Goal: Information Seeking & Learning: Compare options

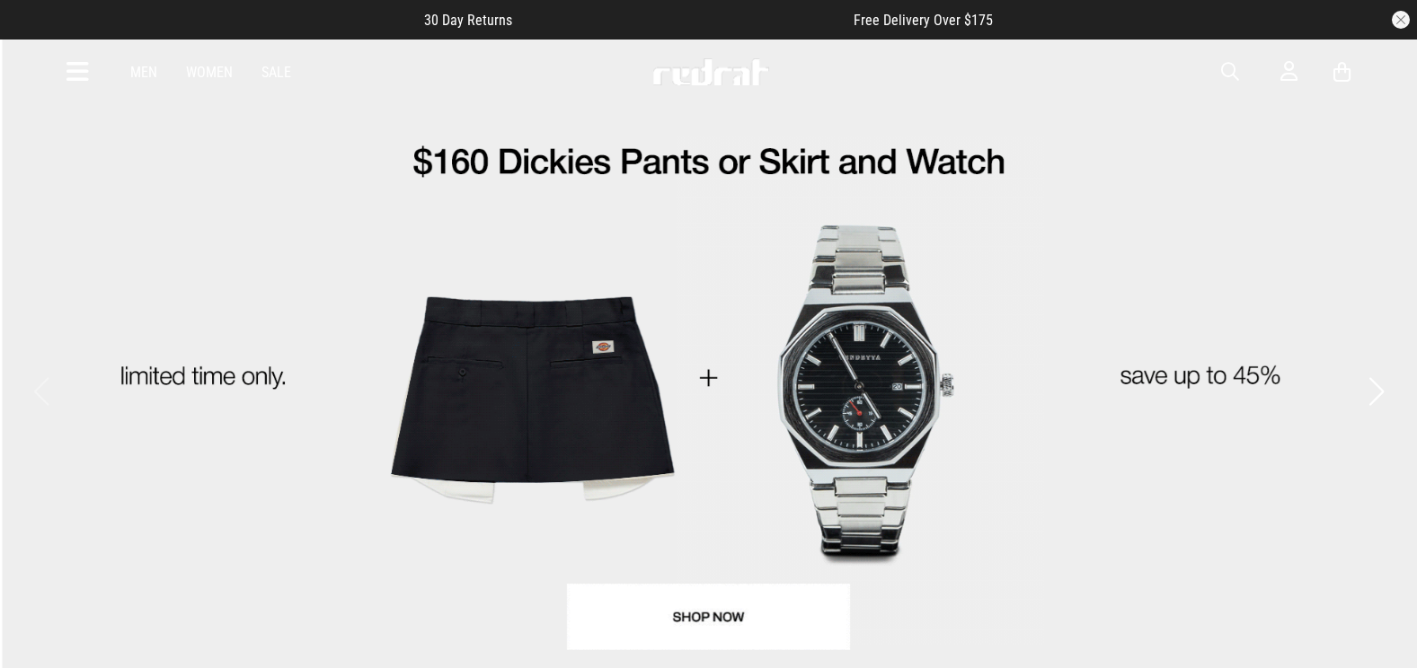
click at [1230, 75] on span "button" at bounding box center [1230, 72] width 18 height 22
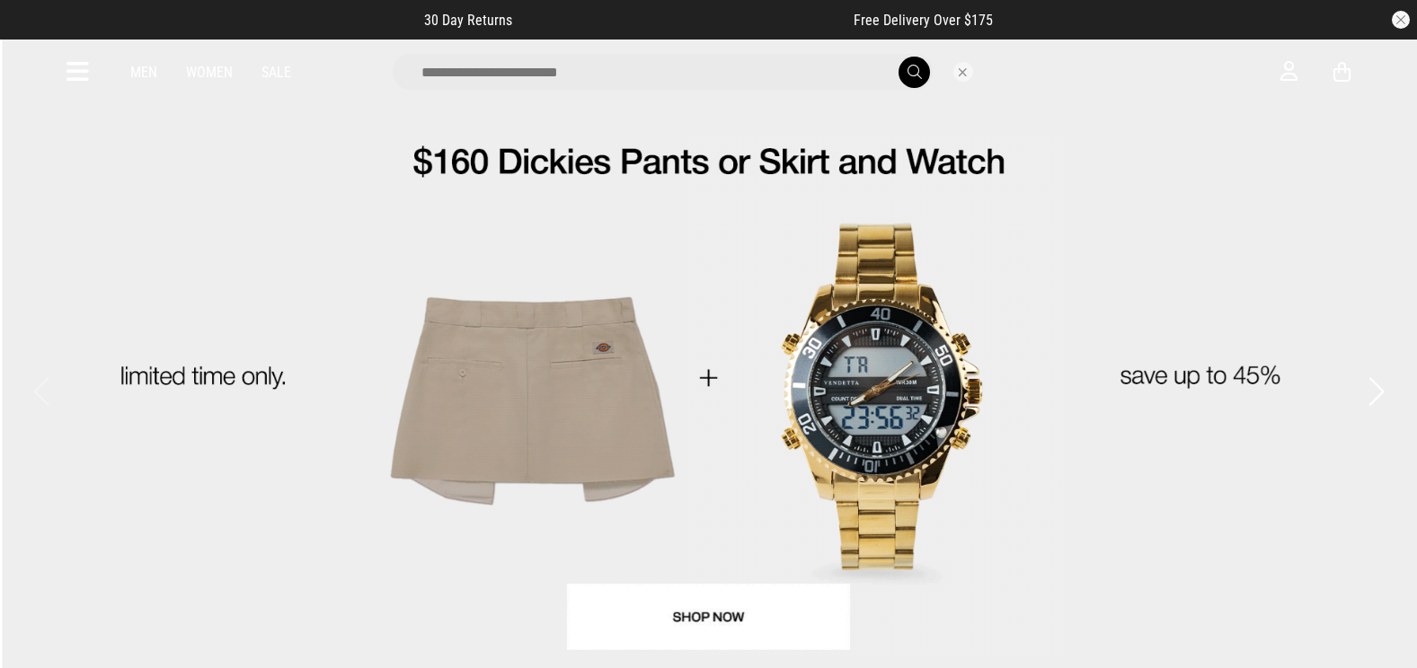
click at [742, 75] on input "search" at bounding box center [663, 72] width 540 height 36
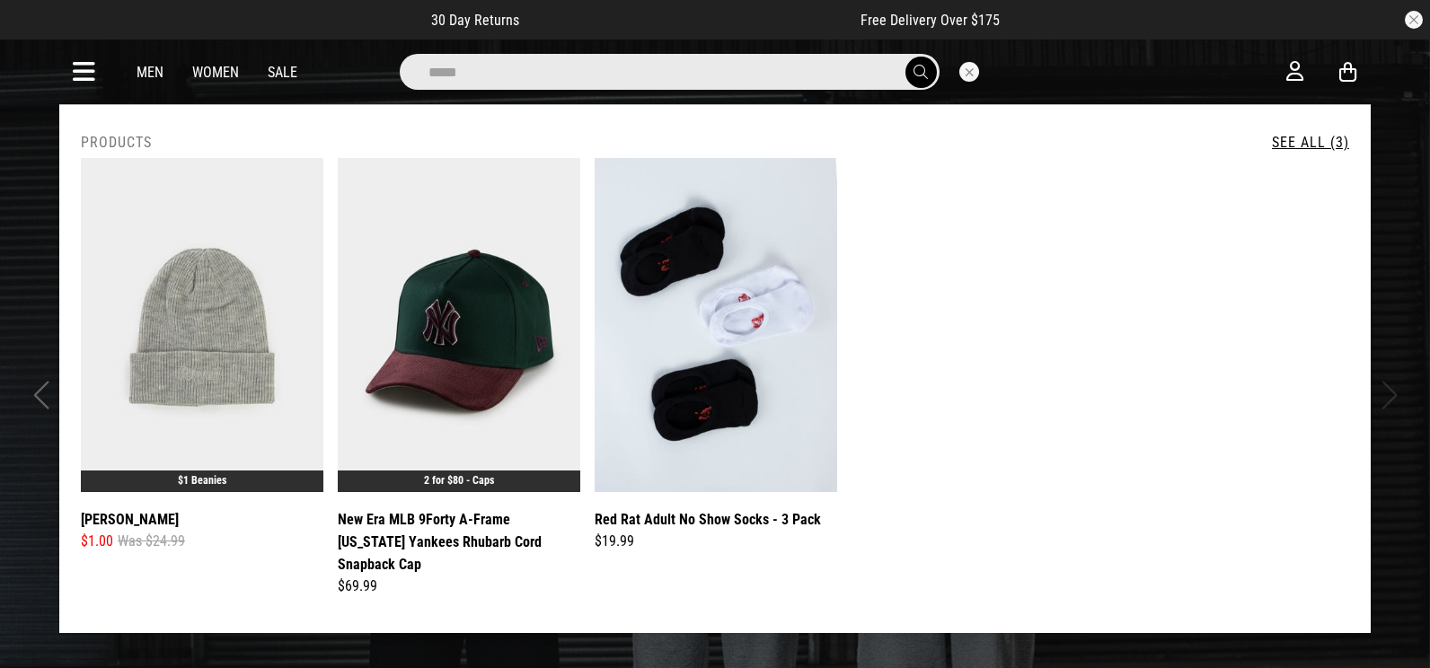
drag, startPoint x: 735, startPoint y: 75, endPoint x: 226, endPoint y: 81, distance: 508.5
click at [221, 81] on div "*****" at bounding box center [699, 72] width 1174 height 36
type input "*****"
click at [906, 57] on button "submit" at bounding box center [921, 72] width 31 height 31
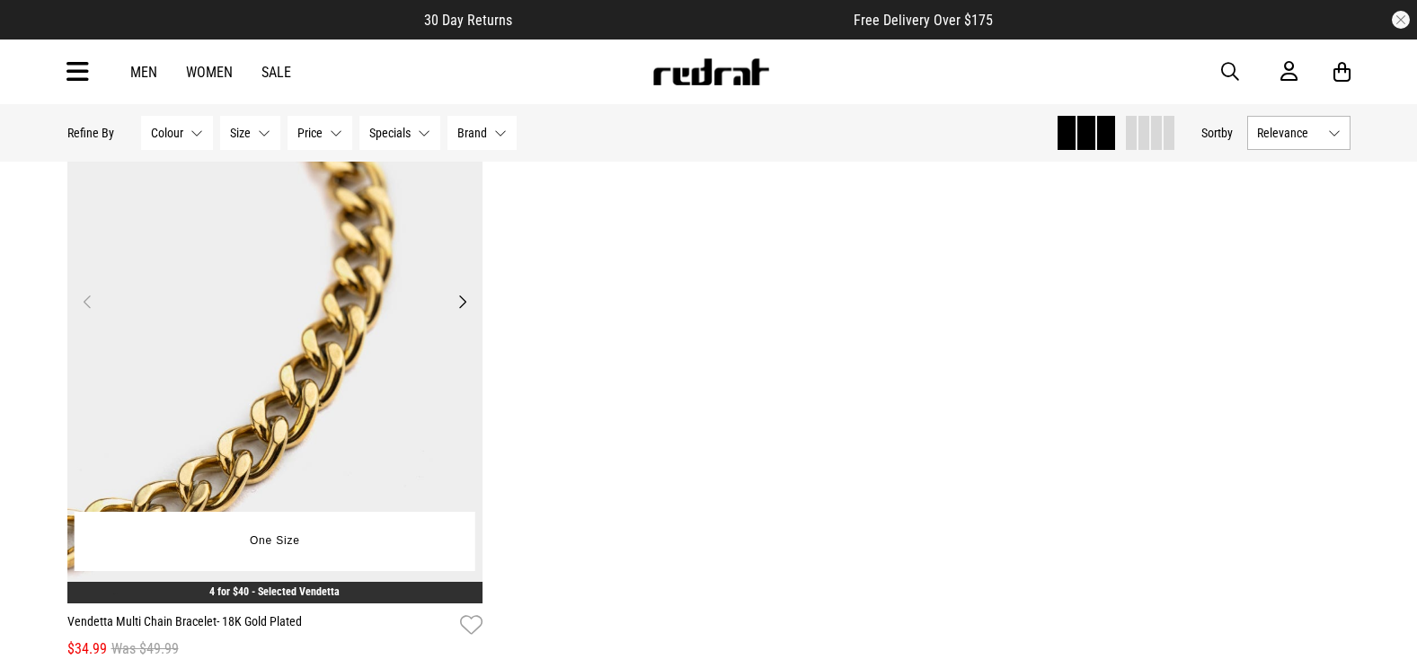
drag, startPoint x: 235, startPoint y: 314, endPoint x: 266, endPoint y: 314, distance: 30.6
click at [237, 314] on img at bounding box center [275, 313] width 416 height 582
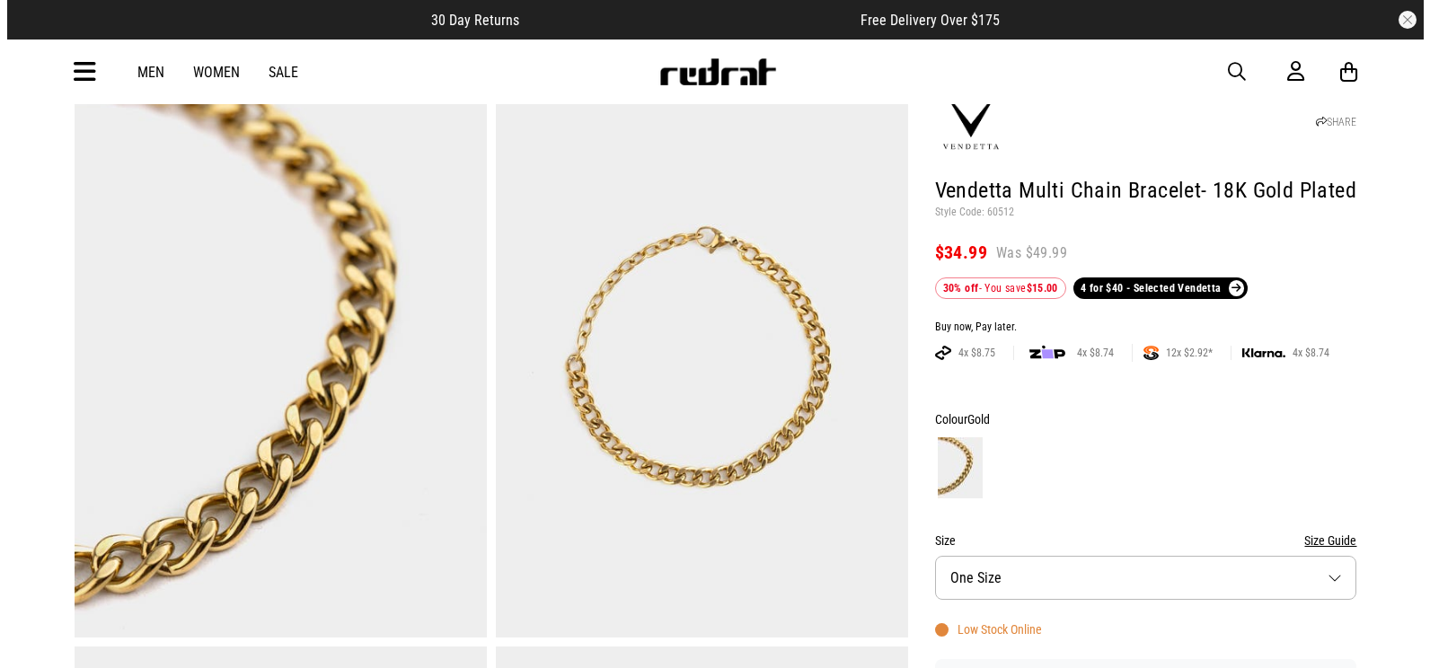
scroll to position [90, 0]
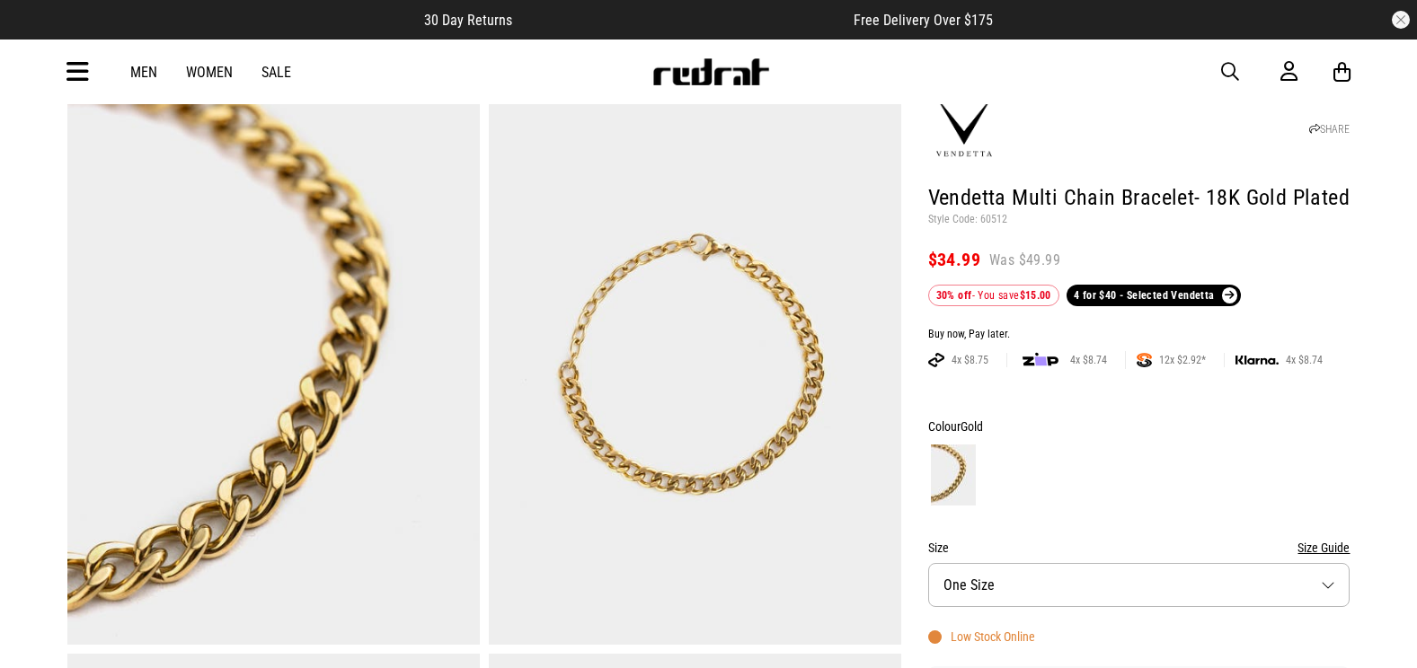
click at [1232, 74] on span "button" at bounding box center [1230, 72] width 18 height 22
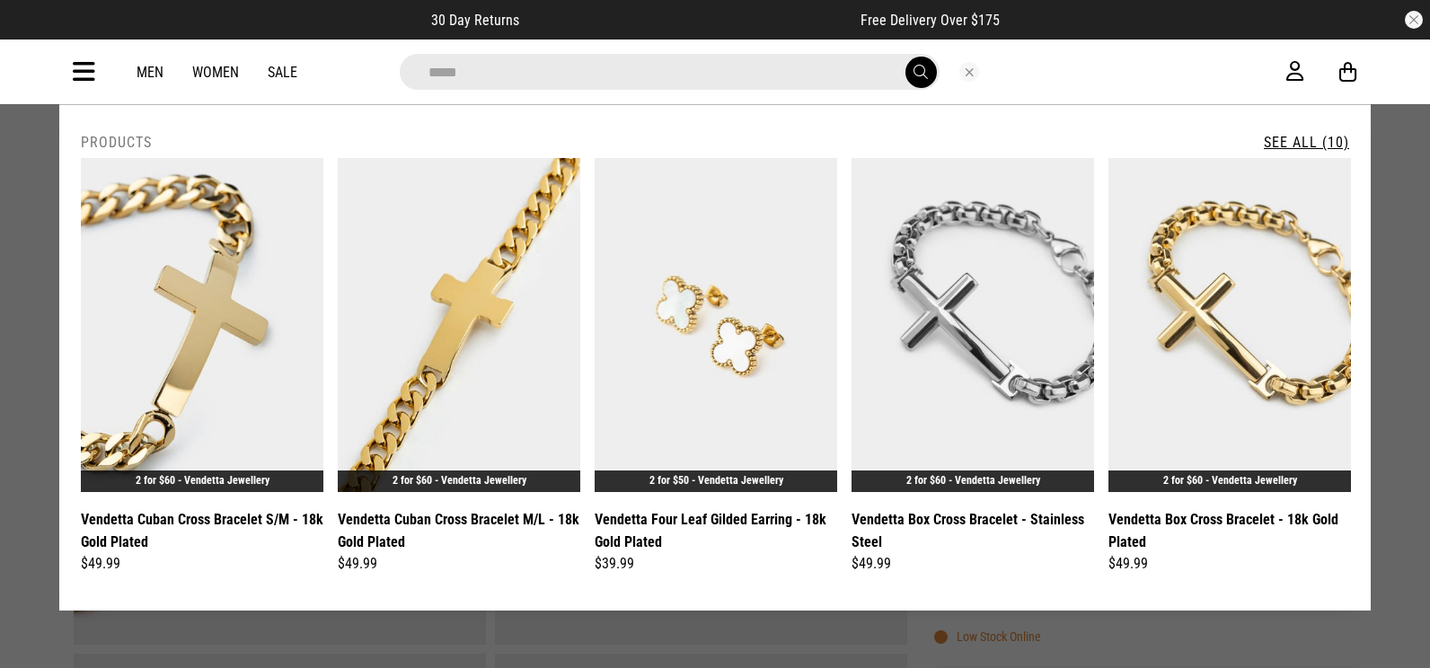
type input "*****"
click at [906, 57] on button "submit" at bounding box center [921, 72] width 31 height 31
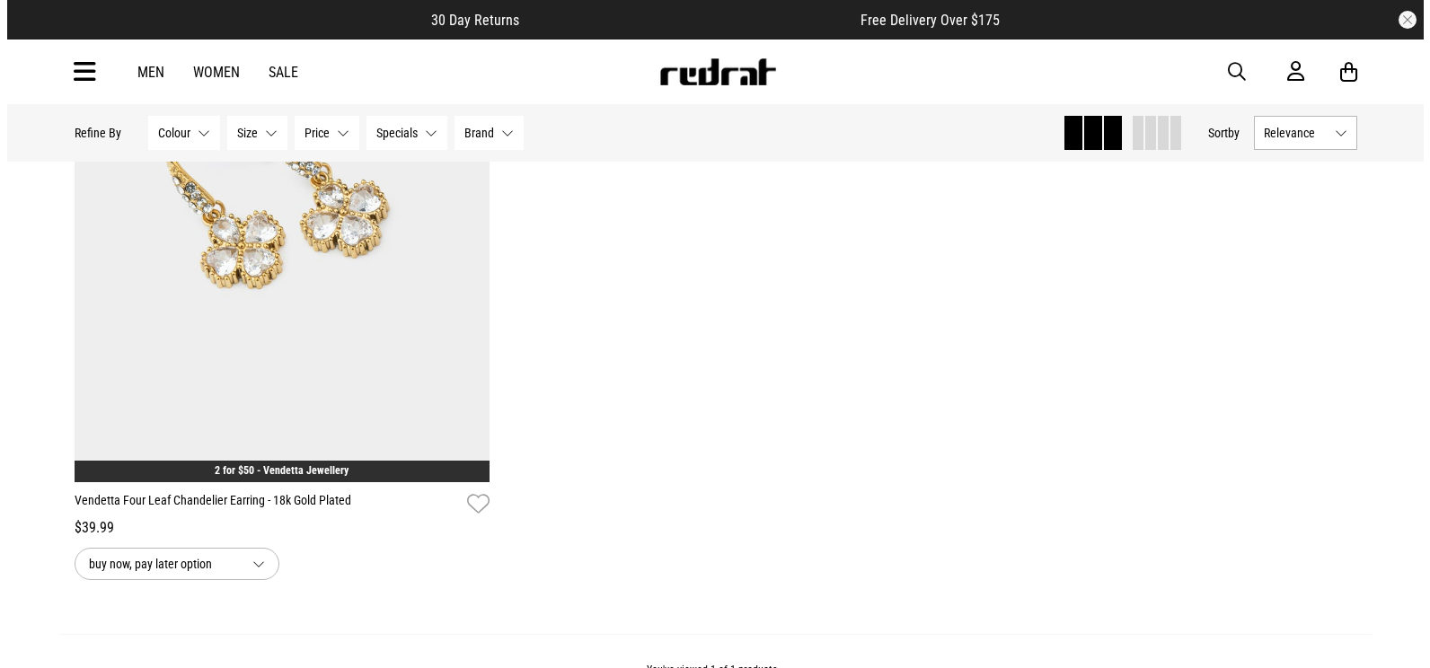
scroll to position [270, 0]
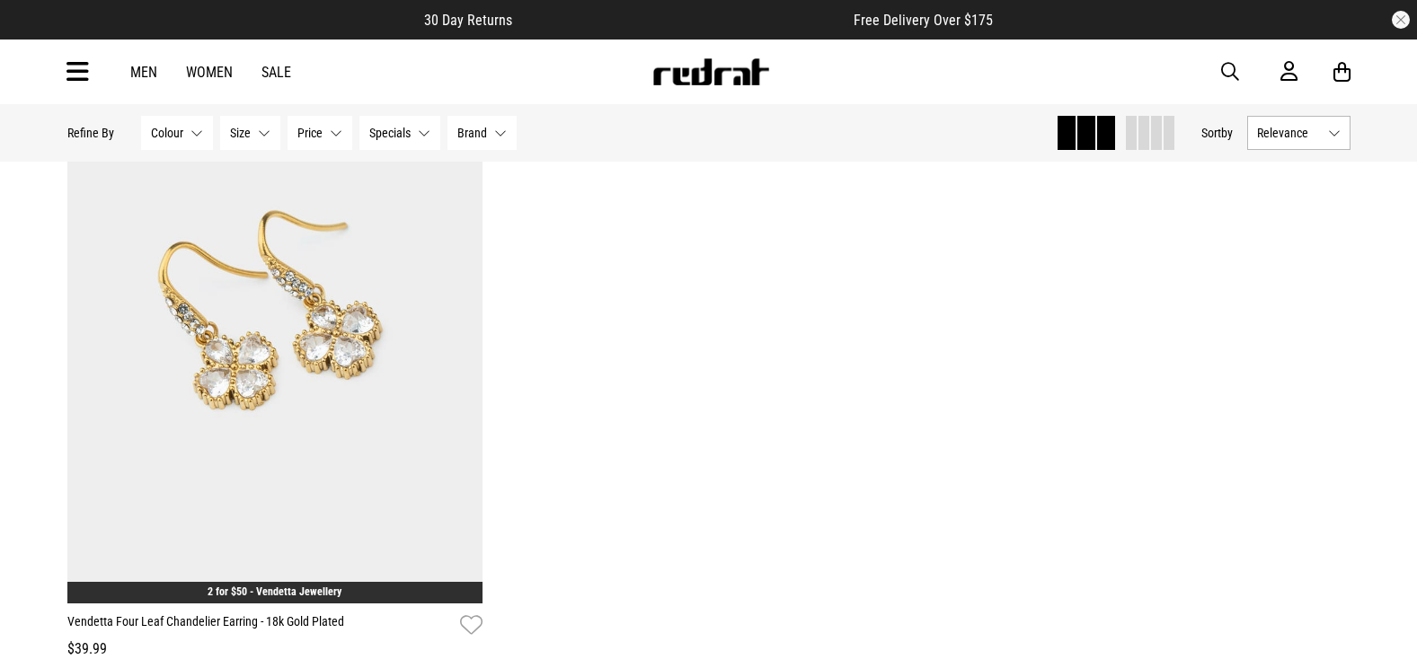
click at [1243, 72] on button "button" at bounding box center [1239, 72] width 36 height 22
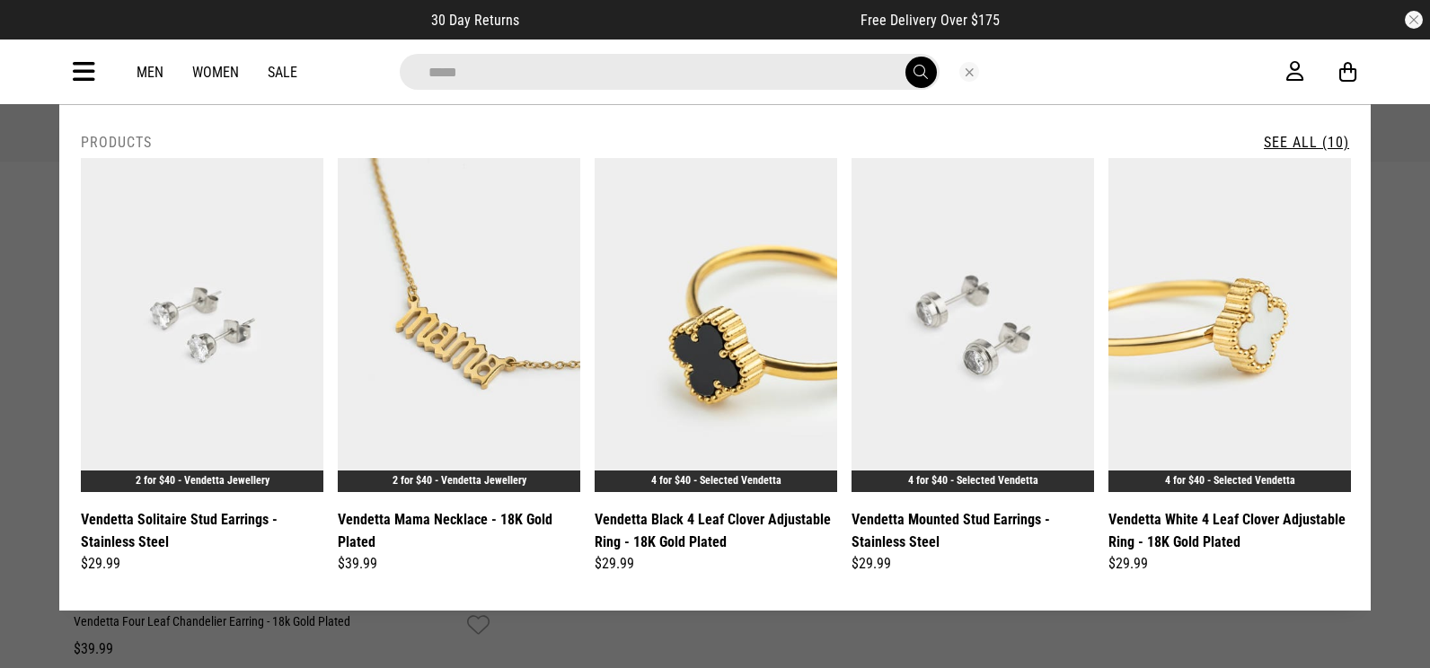
type input "*****"
click at [906, 57] on button "submit" at bounding box center [921, 72] width 31 height 31
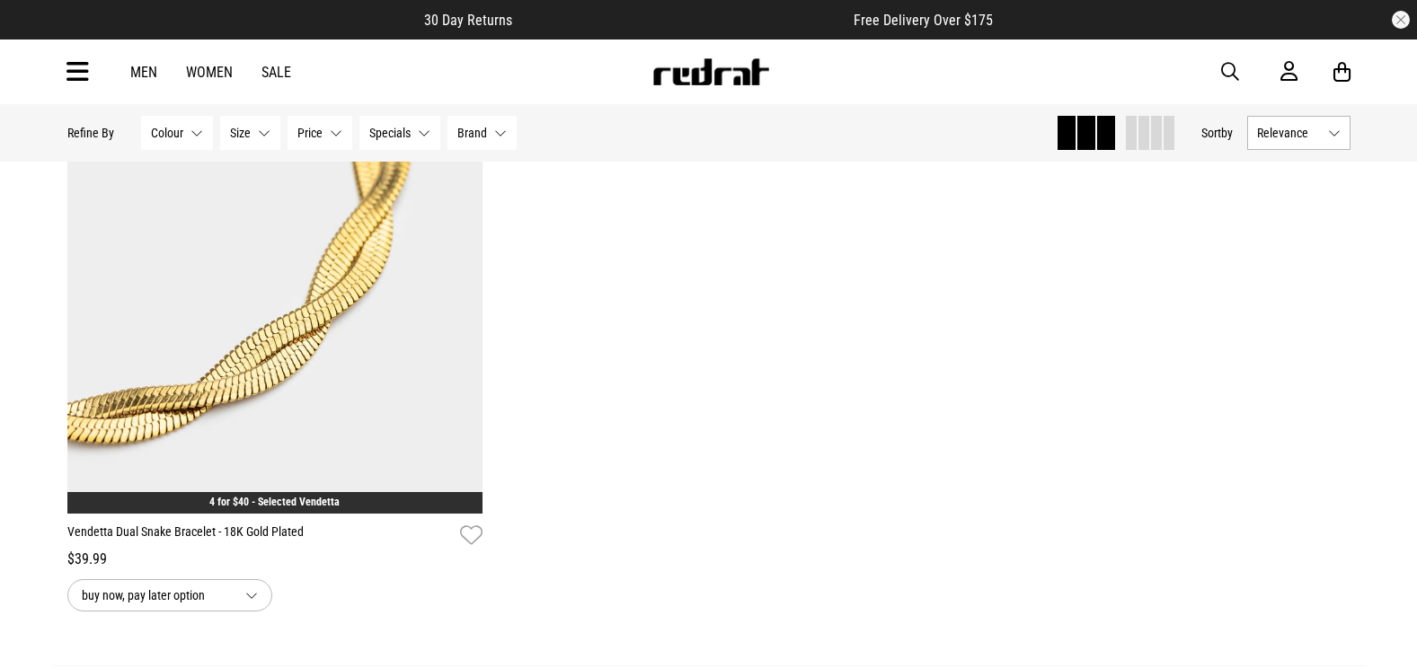
click at [1224, 70] on span "button" at bounding box center [1230, 72] width 18 height 22
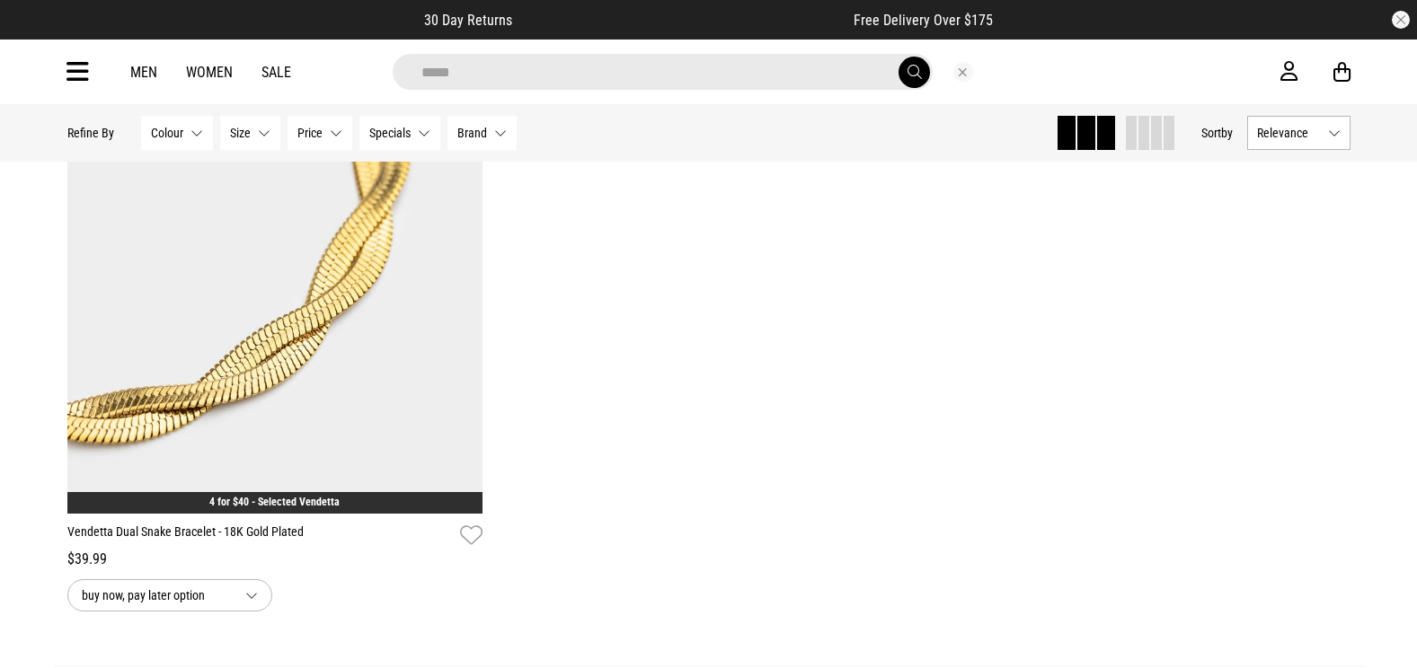
type input "*****"
click at [898, 57] on button "submit" at bounding box center [913, 72] width 31 height 31
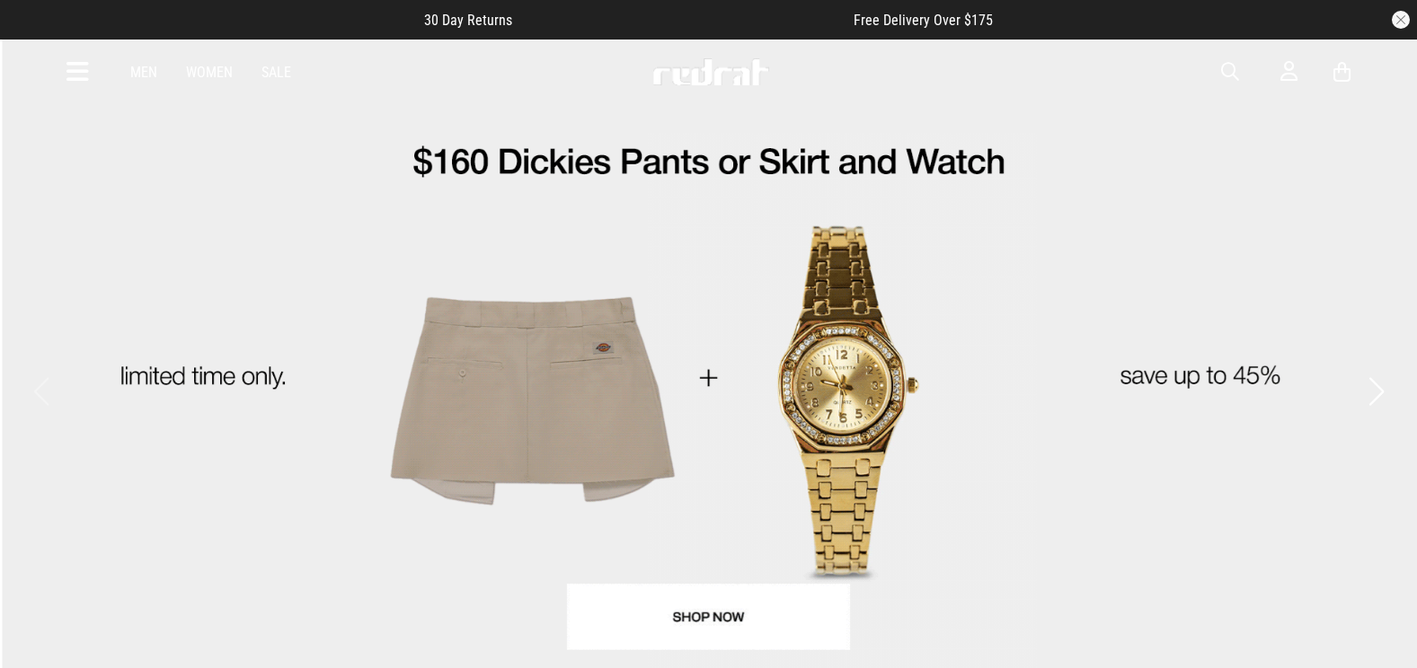
click at [71, 80] on icon at bounding box center [77, 72] width 22 height 30
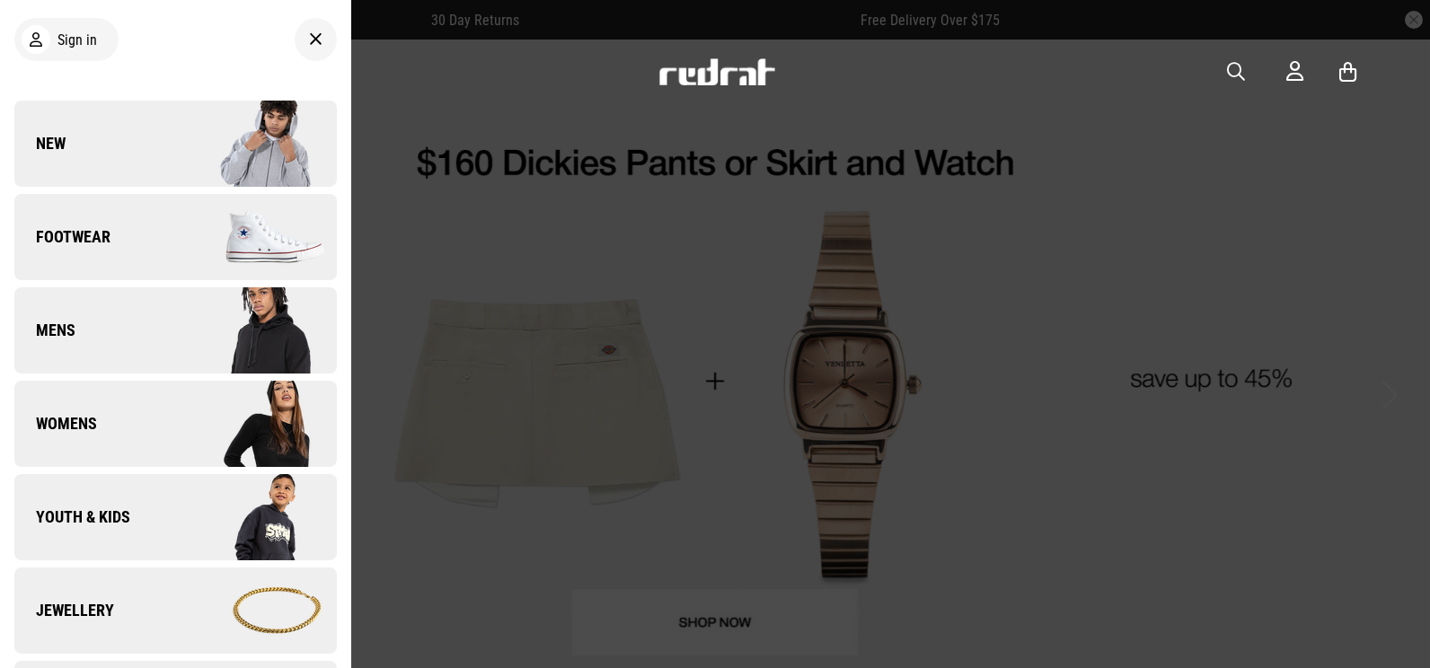
click at [147, 613] on link "Jewellery" at bounding box center [175, 611] width 323 height 86
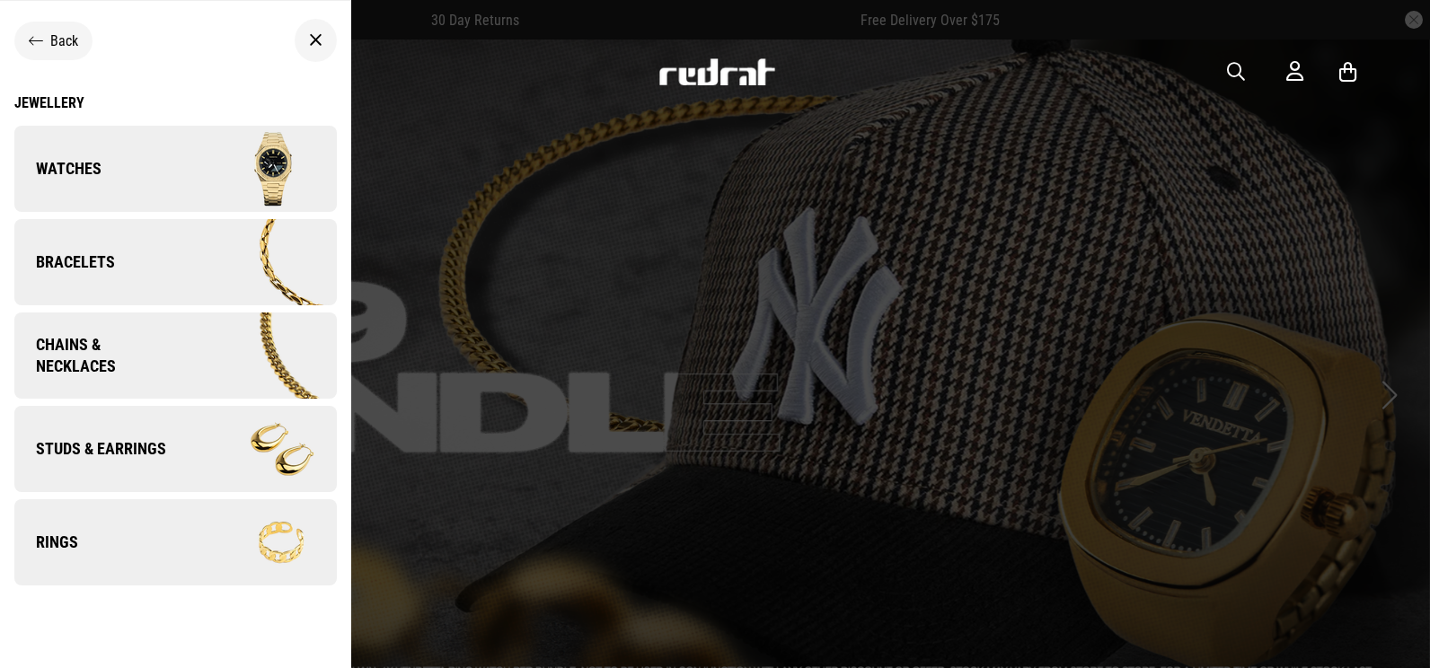
click at [175, 446] on img at bounding box center [255, 449] width 161 height 90
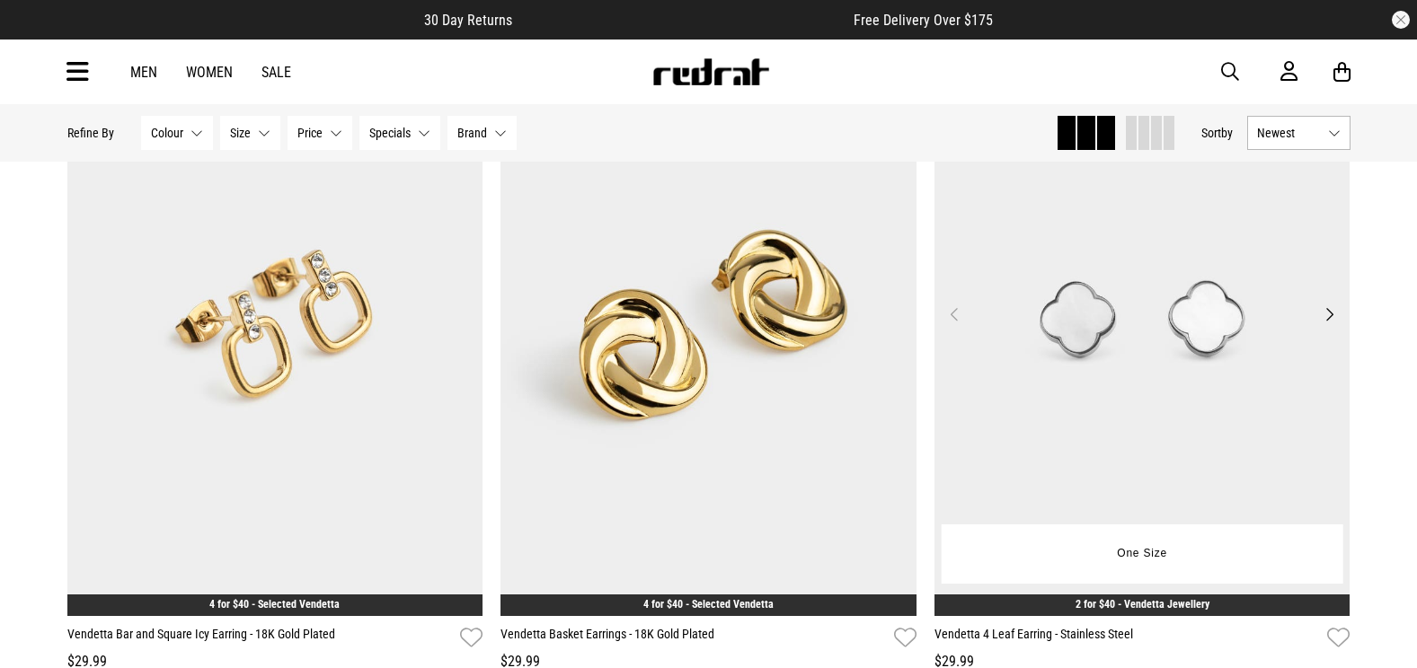
scroll to position [3953, 0]
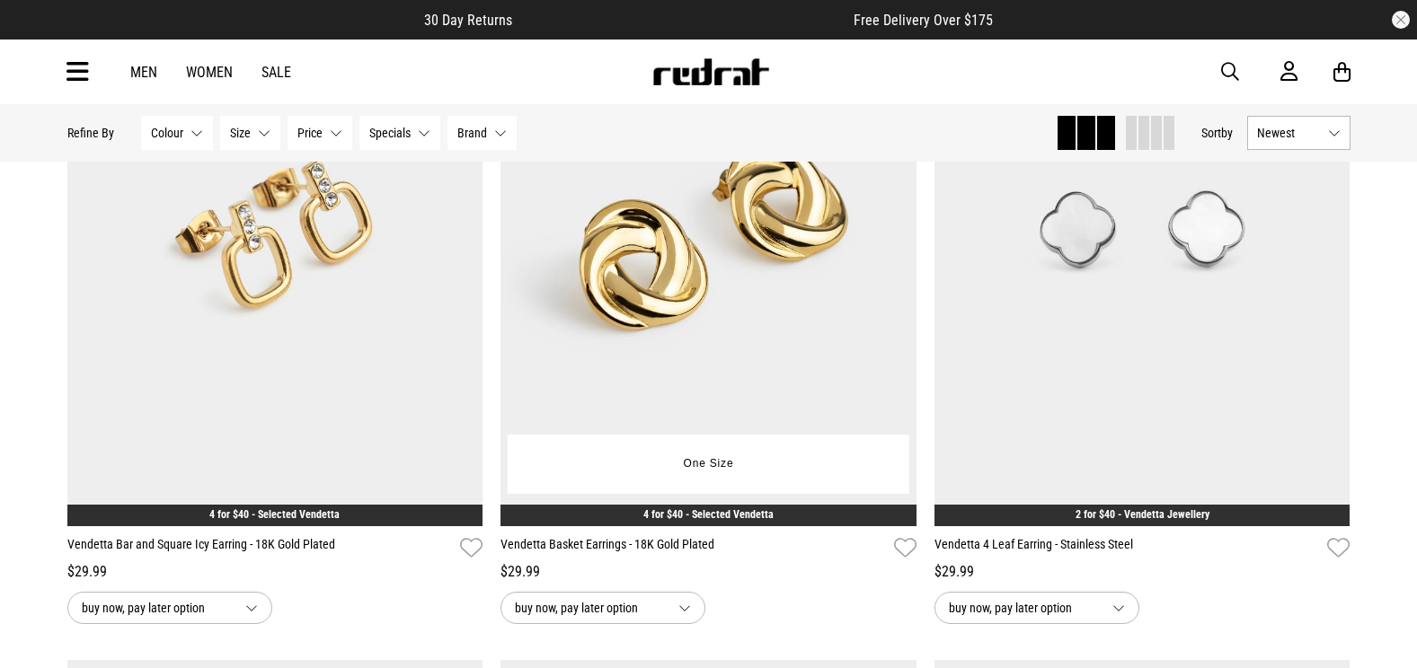
click at [814, 394] on img at bounding box center [708, 235] width 416 height 582
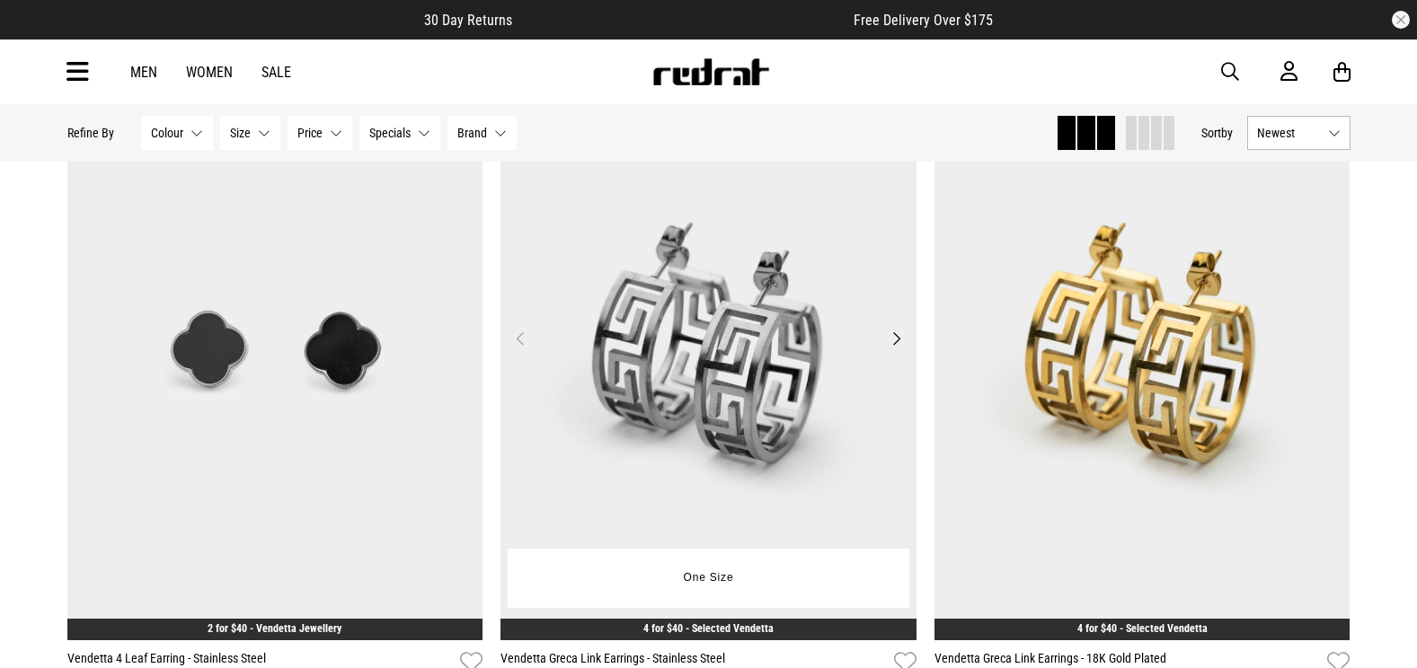
scroll to position [4632, 0]
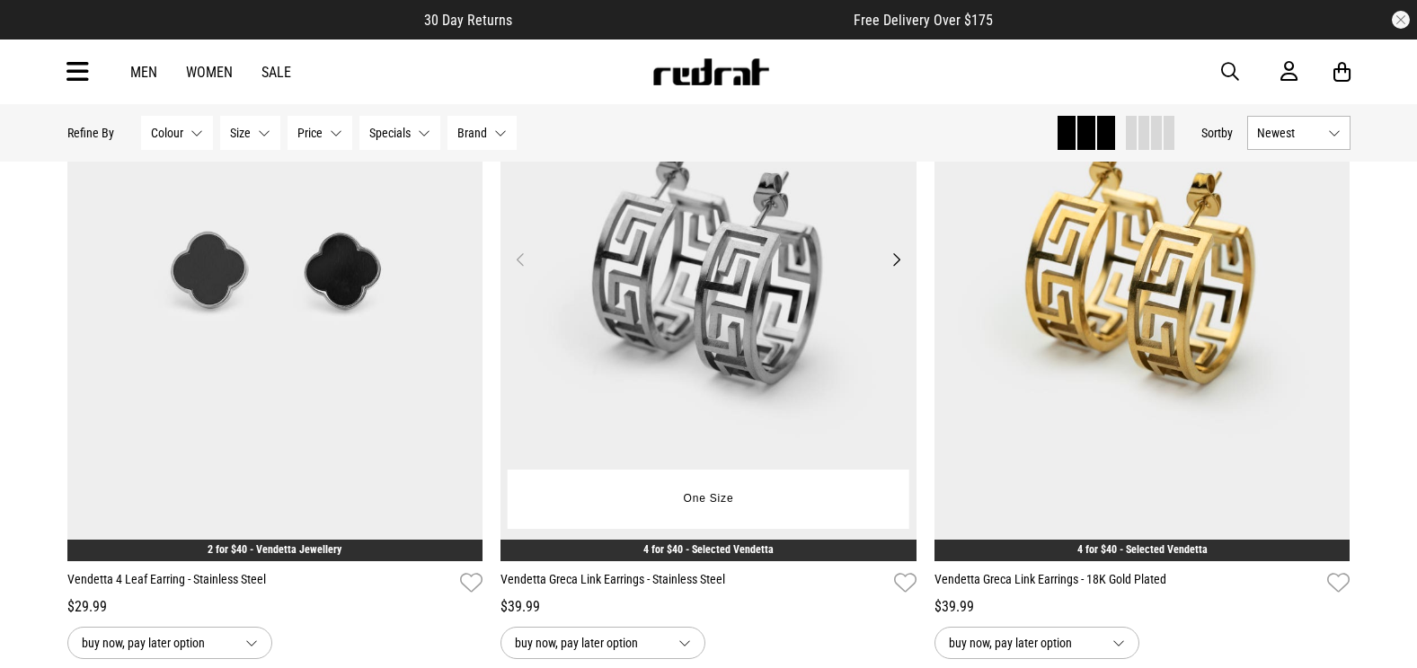
click at [816, 376] on img at bounding box center [708, 270] width 416 height 582
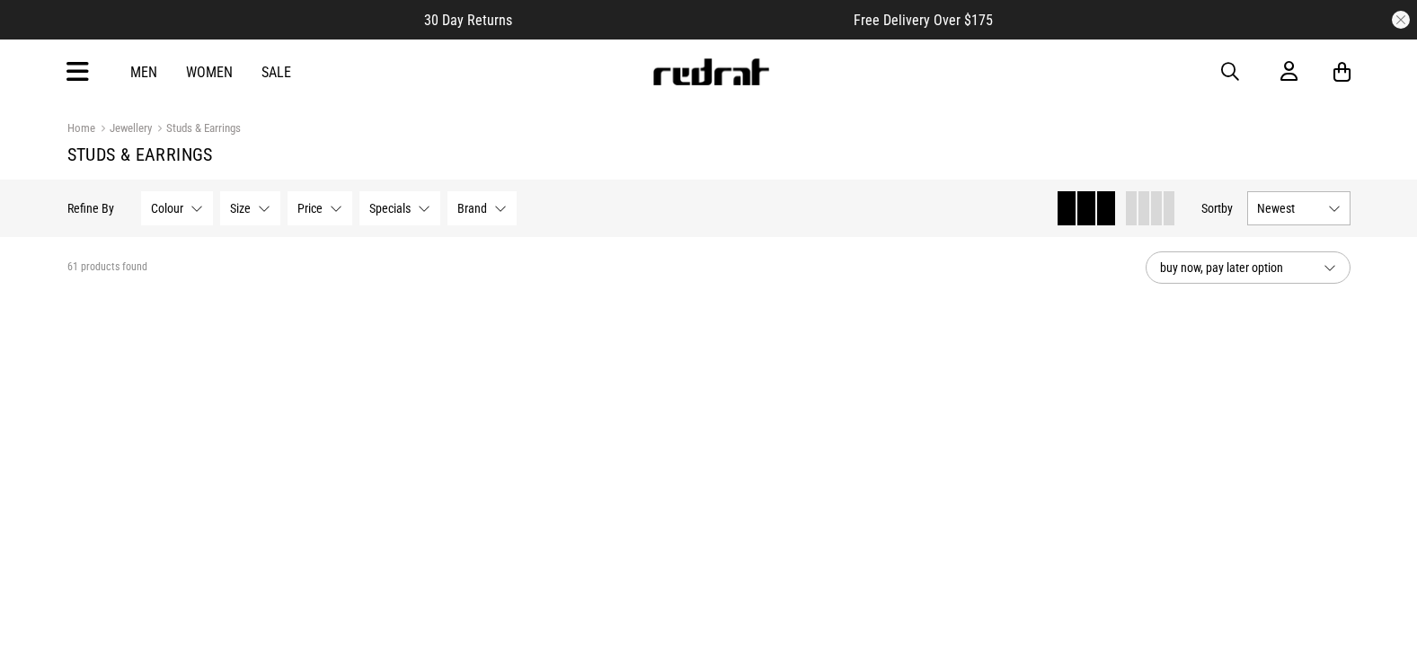
scroll to position [4632, 0]
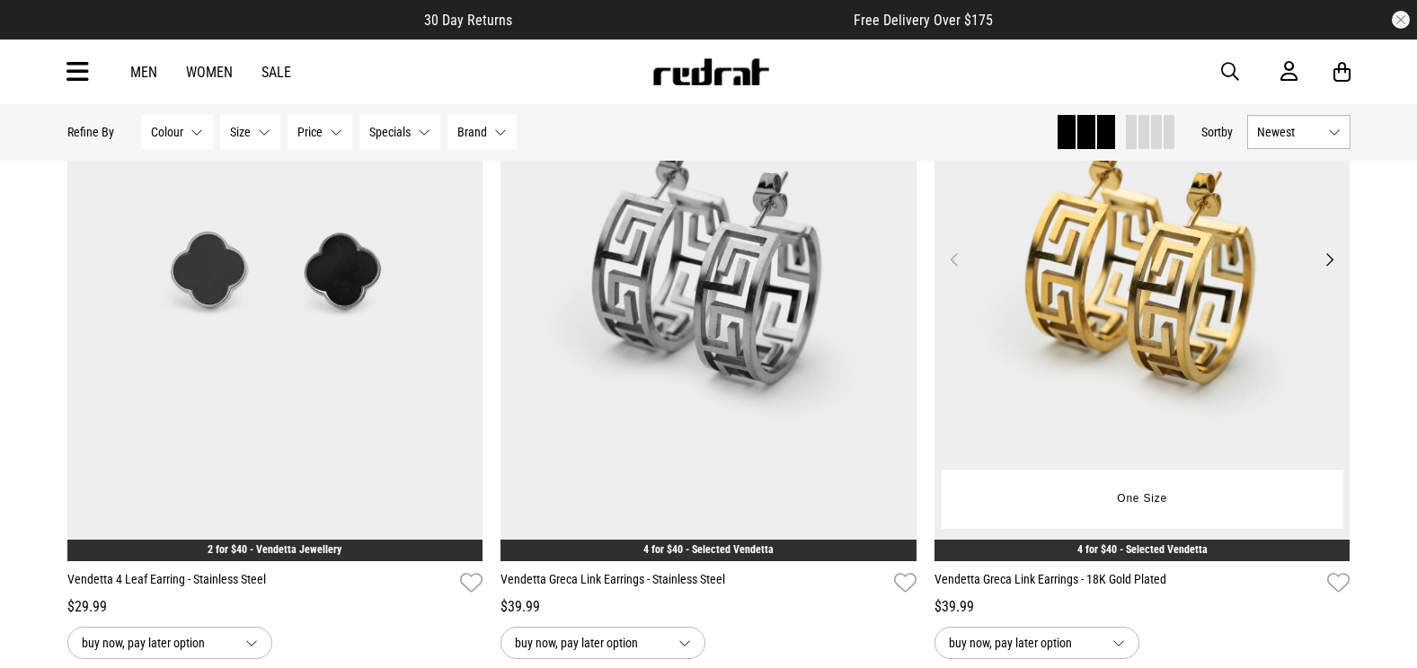
drag, startPoint x: 0, startPoint y: 0, endPoint x: 1163, endPoint y: 353, distance: 1215.8
click at [1156, 353] on img at bounding box center [1142, 270] width 416 height 582
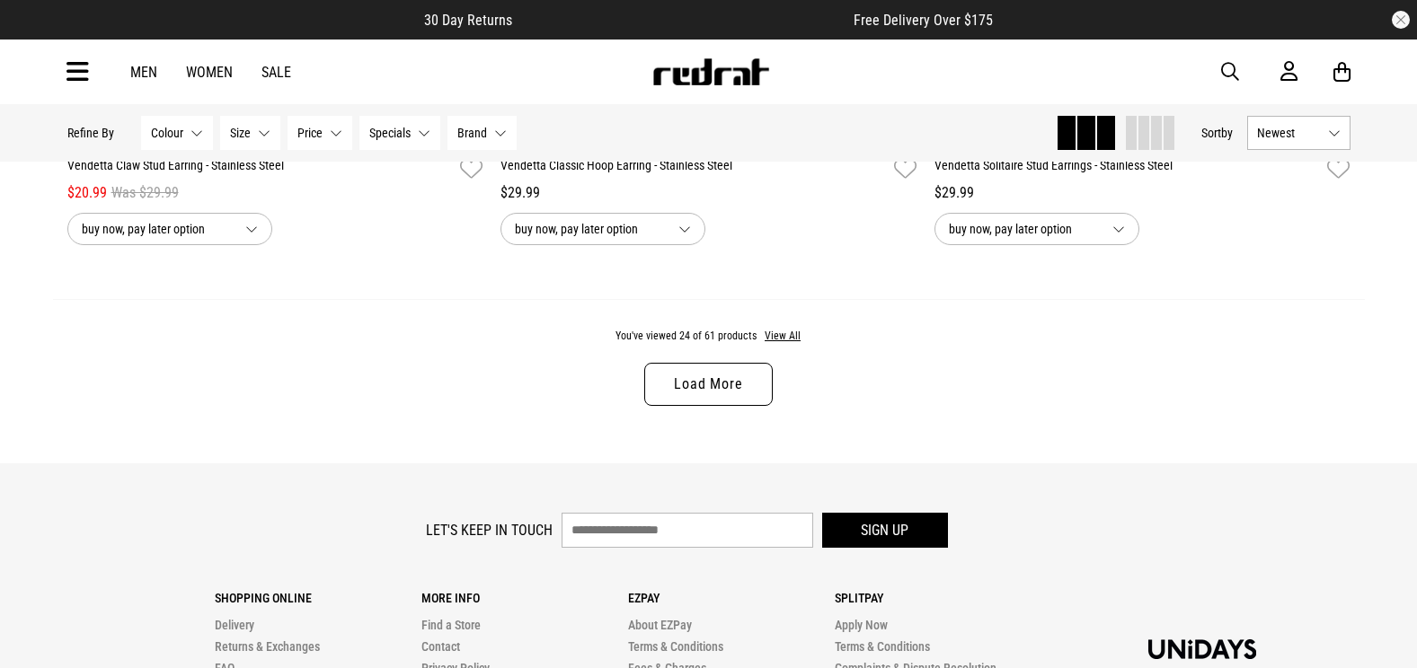
scroll to position [5852, 0]
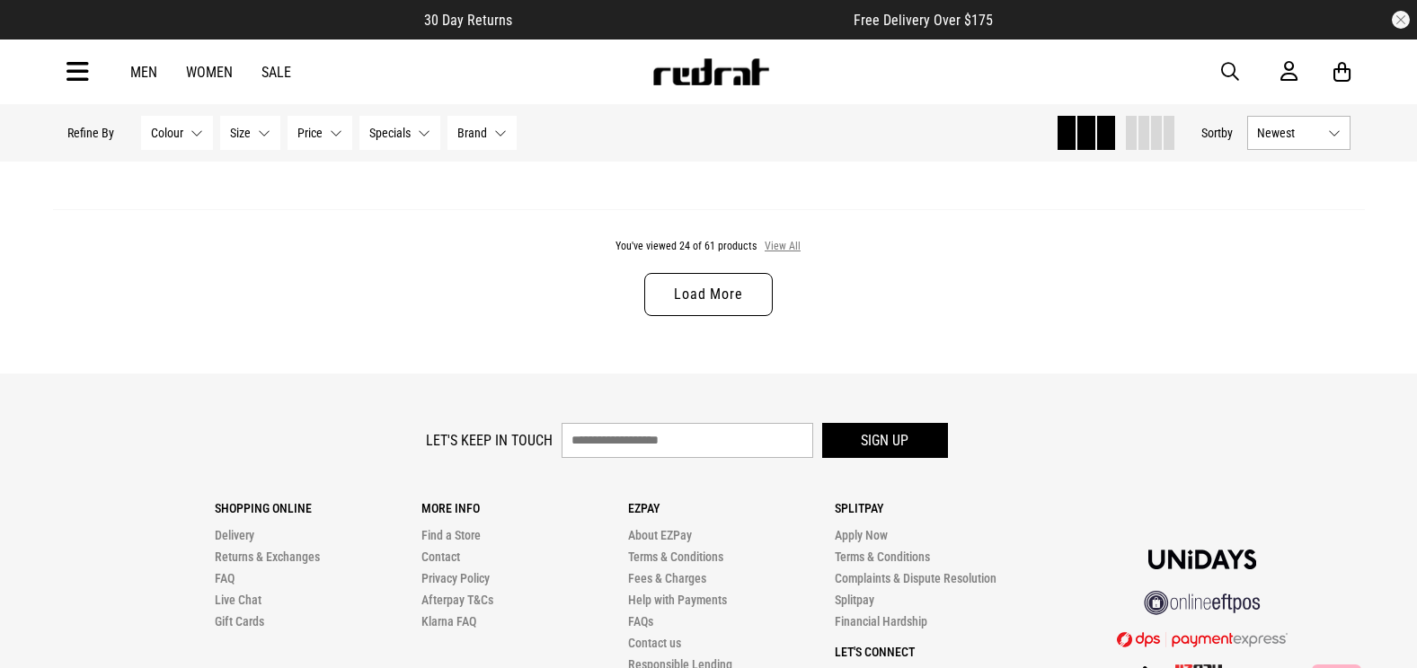
click at [779, 249] on button "View All" at bounding box center [783, 247] width 38 height 16
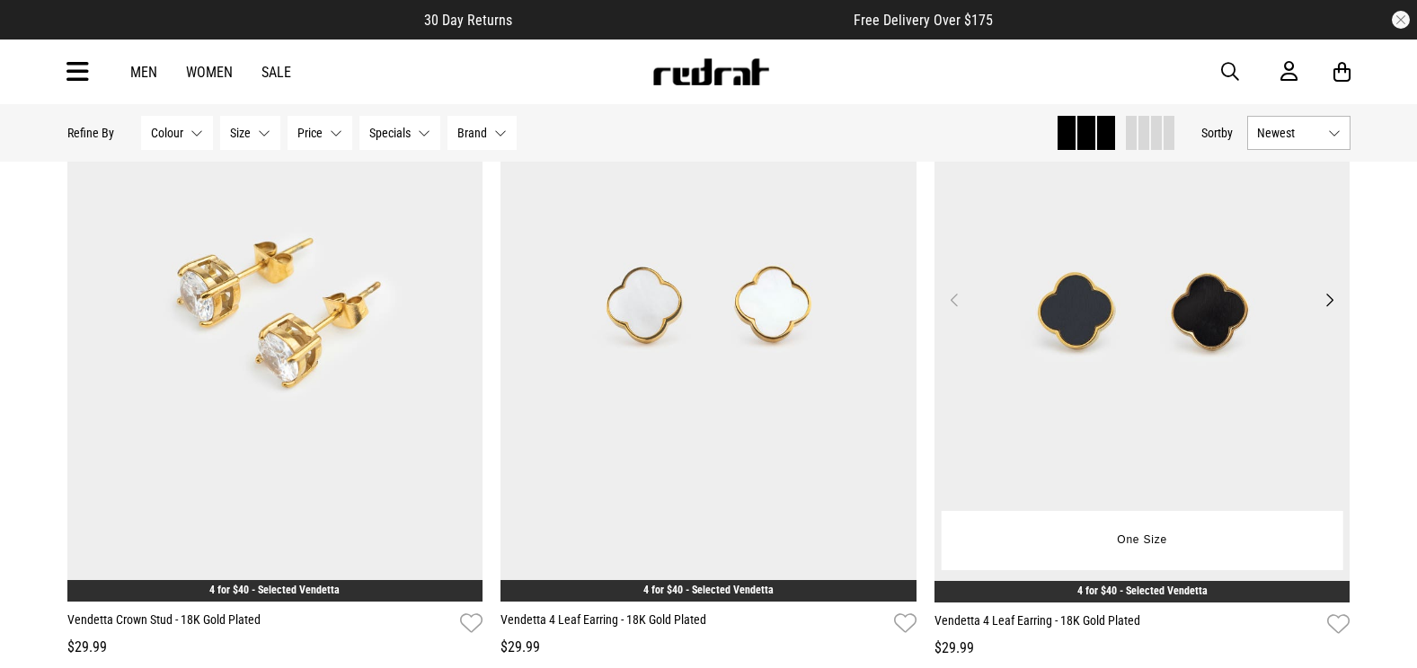
scroll to position [12500, 0]
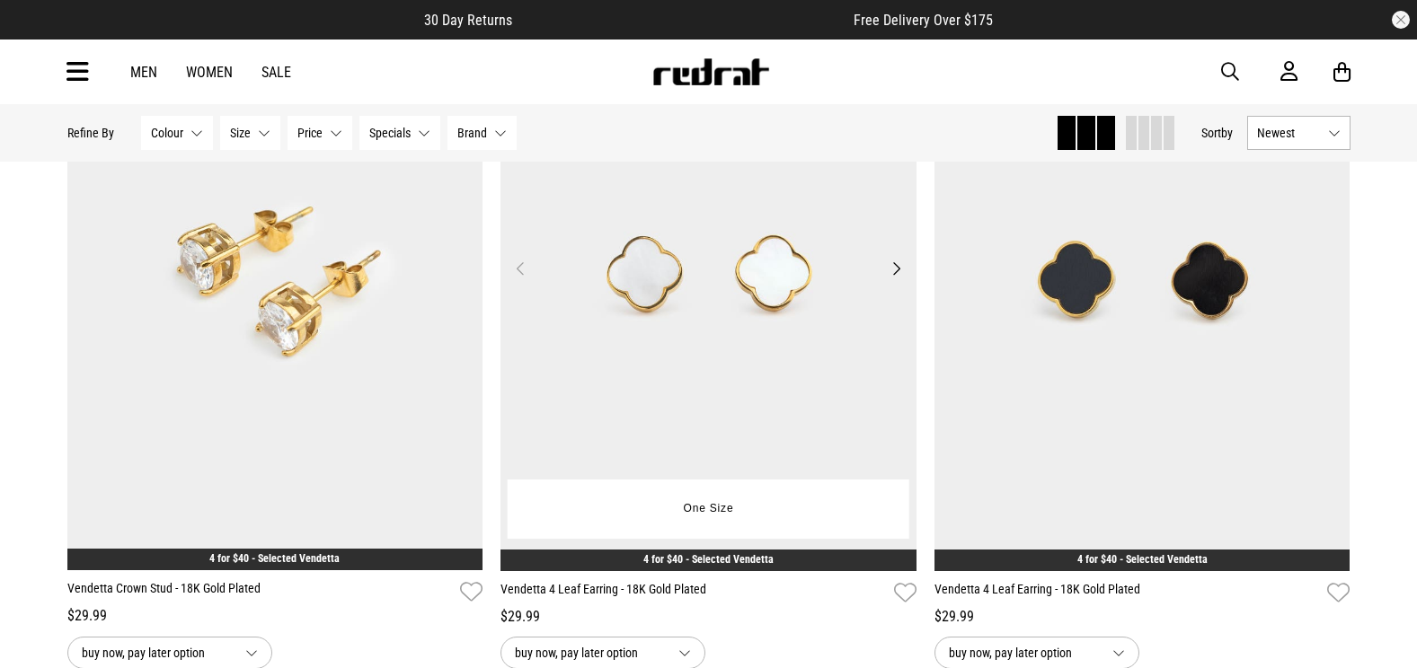
click at [801, 311] on img at bounding box center [708, 279] width 416 height 582
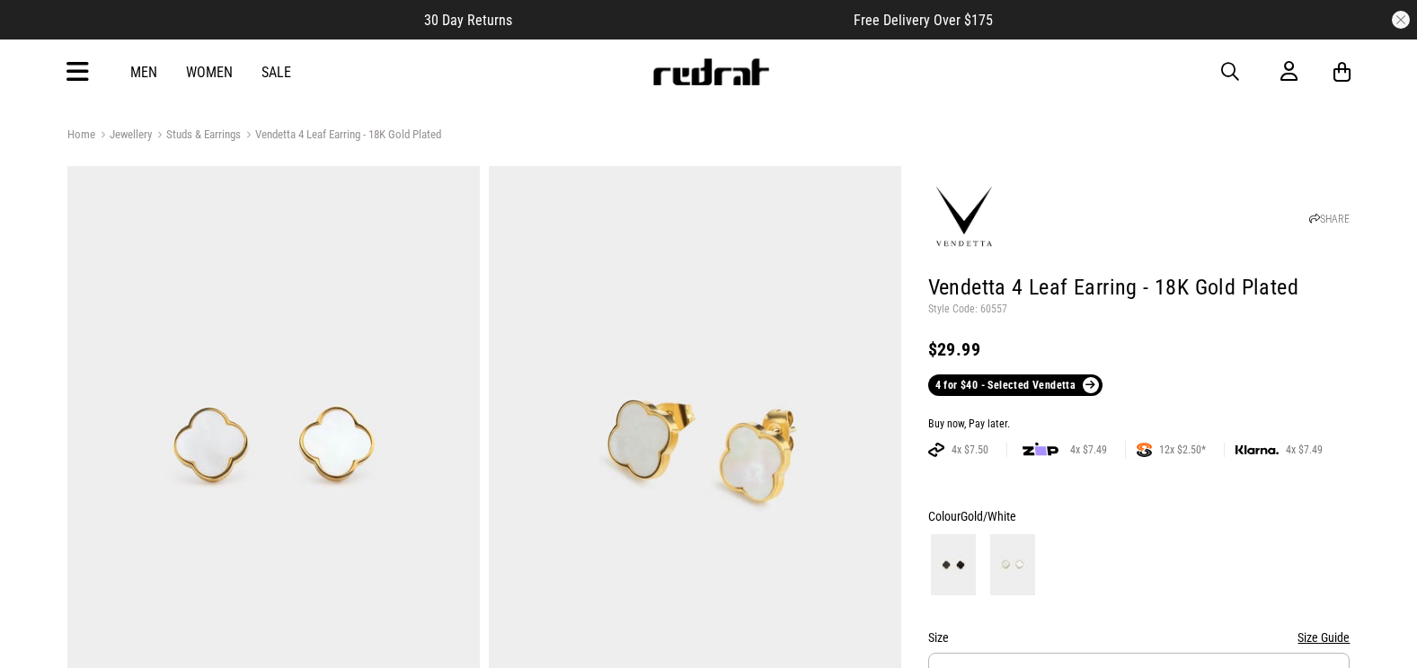
click at [1222, 75] on span "button" at bounding box center [1230, 72] width 18 height 22
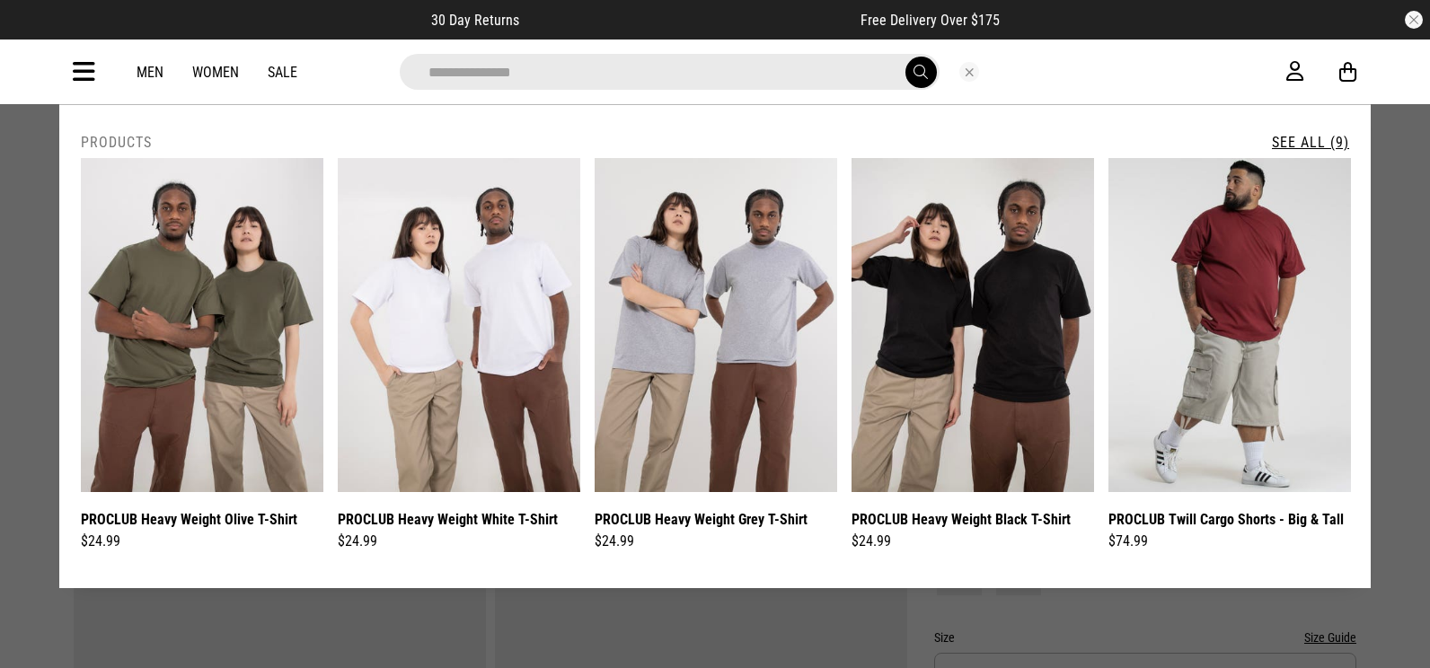
type input "**********"
click at [906, 57] on button "submit" at bounding box center [921, 72] width 31 height 31
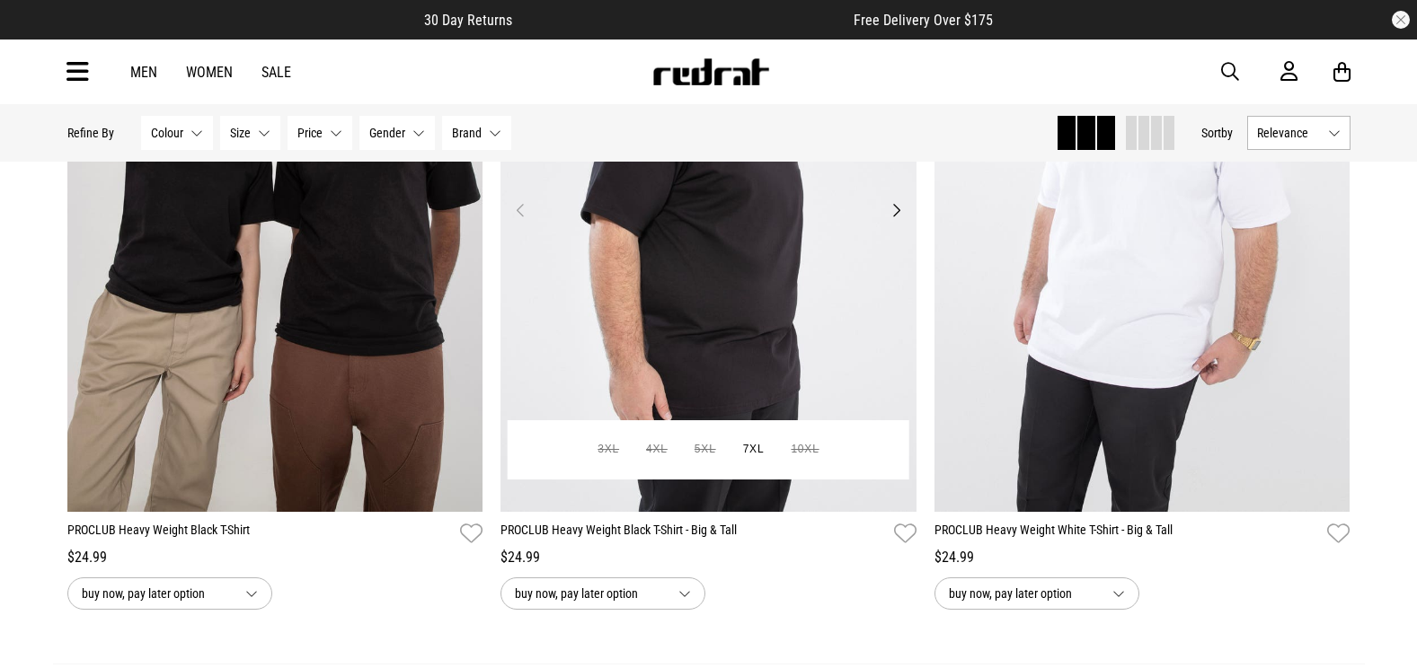
scroll to position [1078, 0]
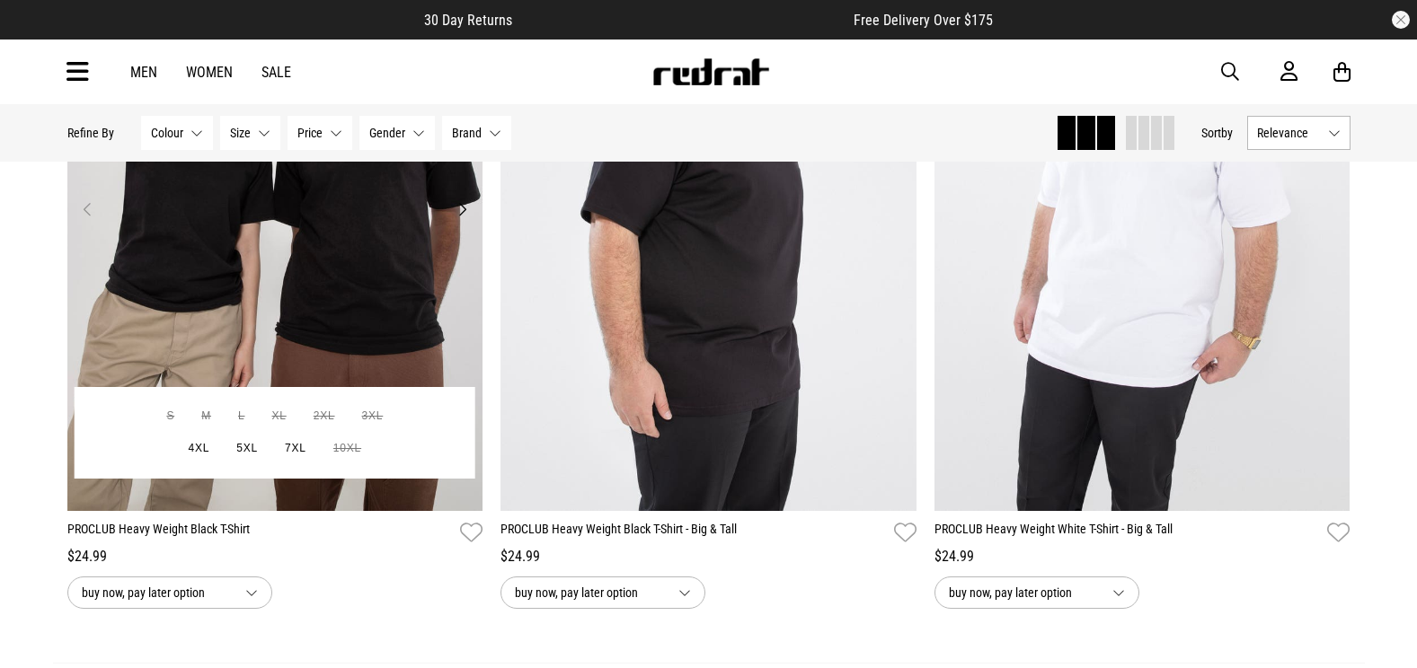
click at [308, 314] on img at bounding box center [275, 220] width 416 height 582
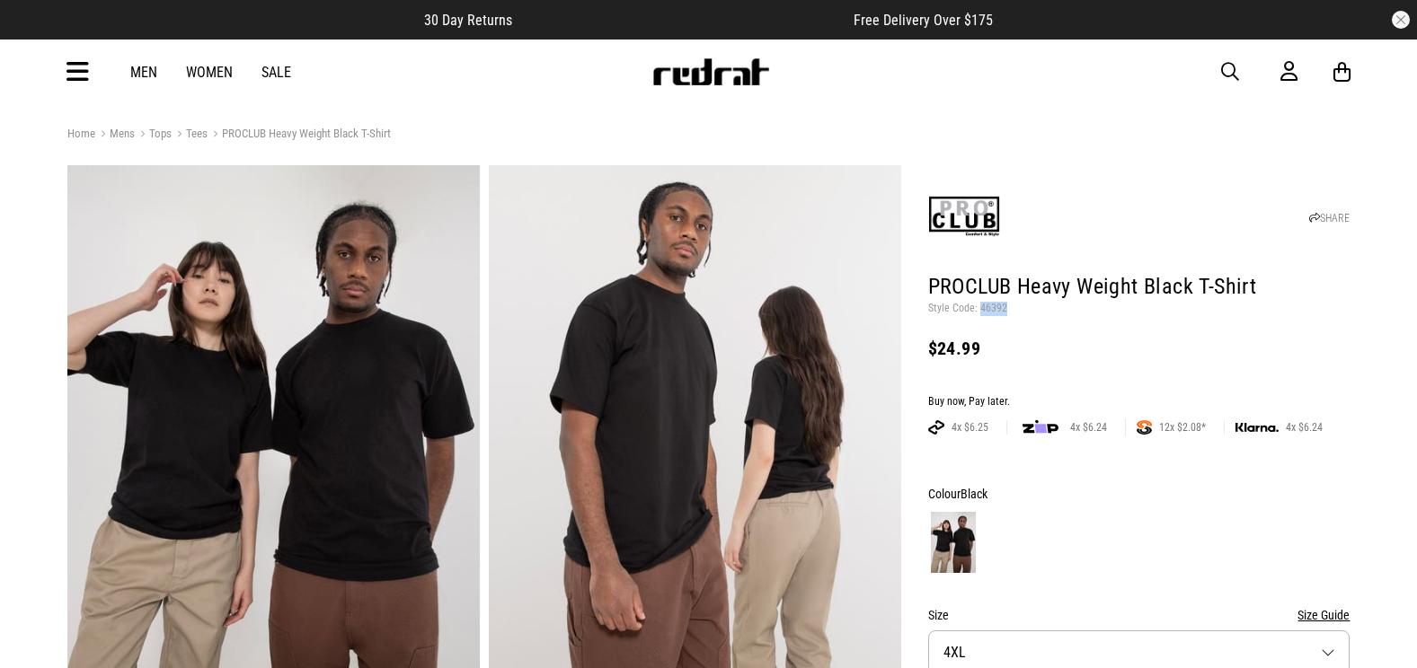
drag, startPoint x: 980, startPoint y: 306, endPoint x: 1003, endPoint y: 304, distance: 23.5
click at [1003, 304] on p "Style Code: 46392" at bounding box center [1139, 309] width 422 height 14
copy p "46392"
click at [1227, 75] on span "button" at bounding box center [1230, 72] width 18 height 22
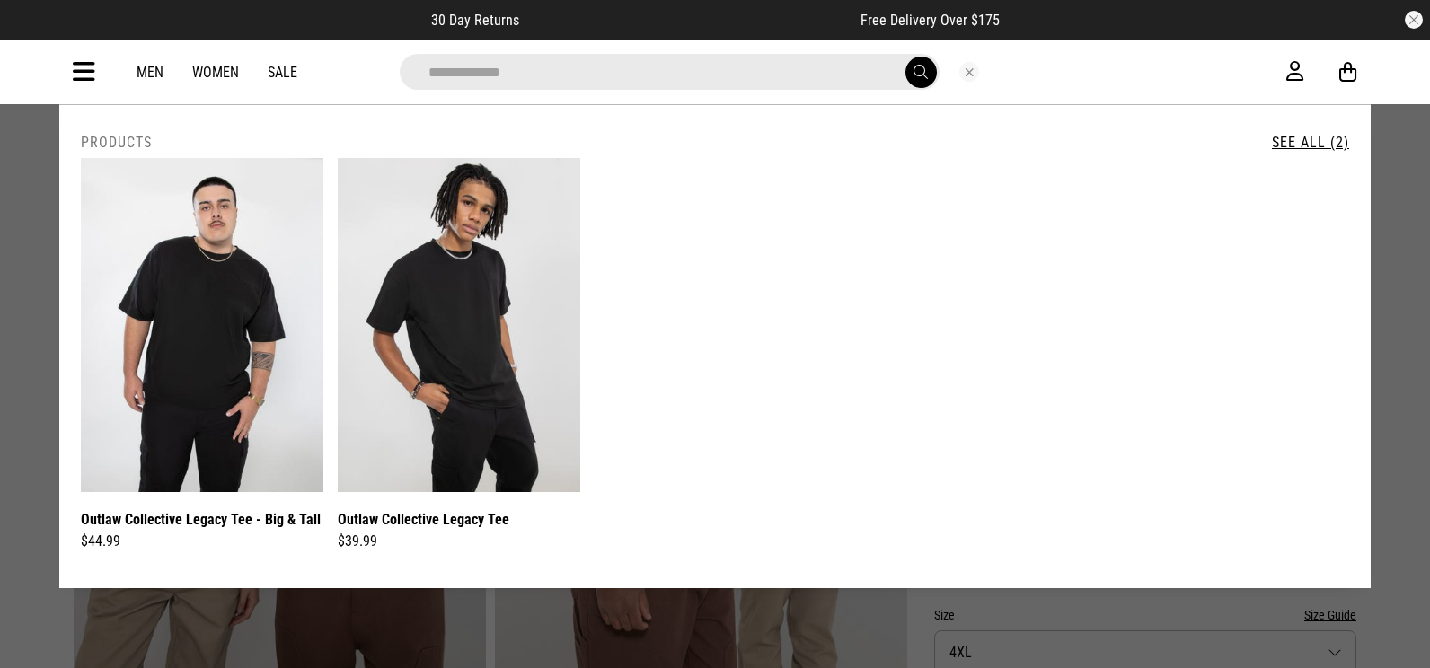
type input "**********"
click at [906, 57] on button "submit" at bounding box center [921, 72] width 31 height 31
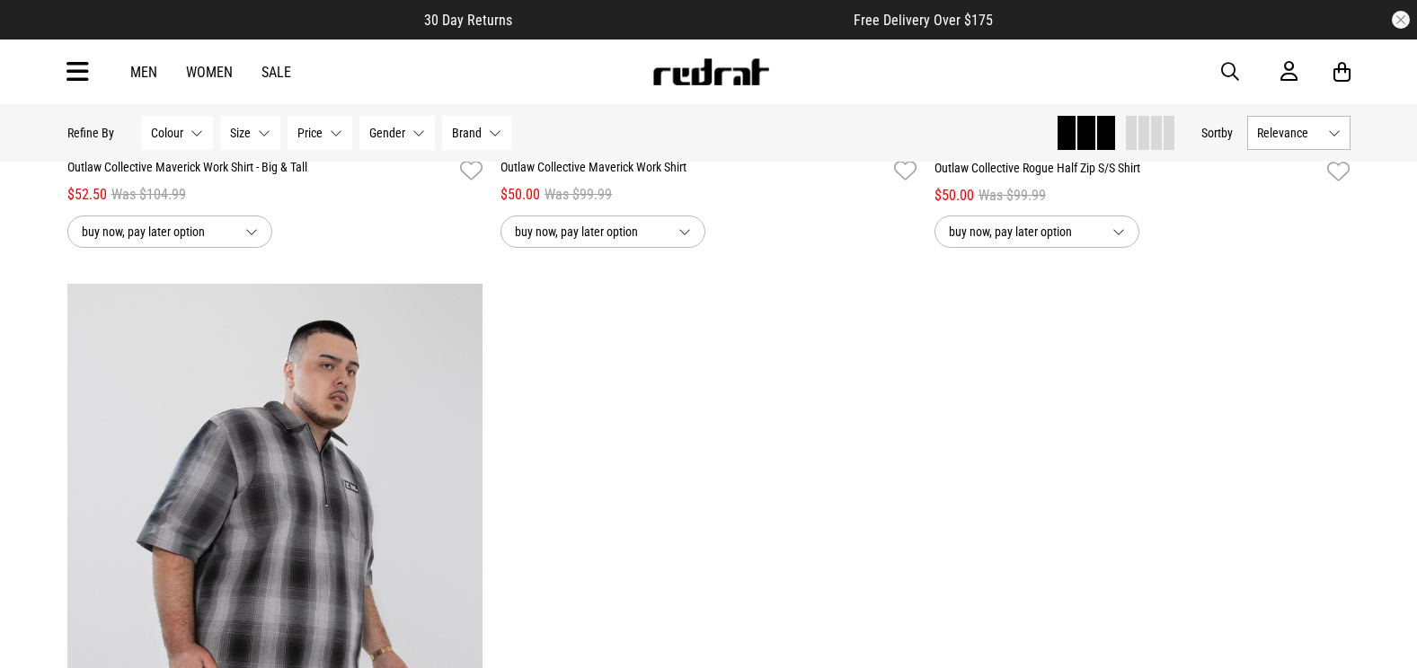
scroll to position [1707, 0]
